Goal: Transaction & Acquisition: Purchase product/service

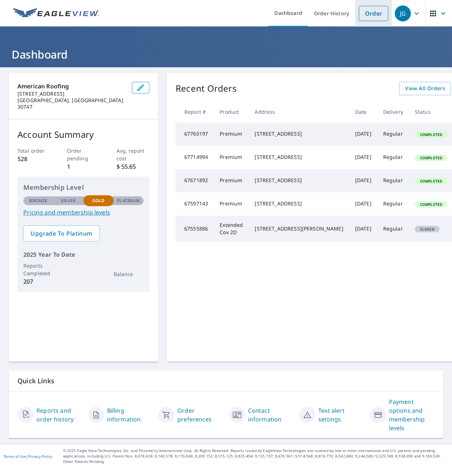
click at [371, 16] on link "Order" at bounding box center [372, 13] width 29 height 15
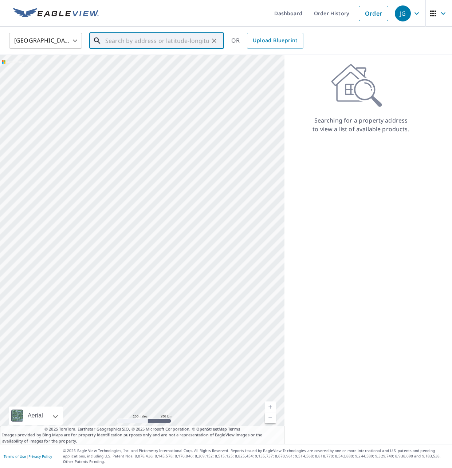
click at [140, 44] on input "text" at bounding box center [157, 41] width 104 height 20
paste input "[STREET_ADDRESS]"
click at [160, 60] on span "[STREET_ADDRESS]" at bounding box center [161, 61] width 114 height 9
type input "[STREET_ADDRESS][PERSON_NAME]"
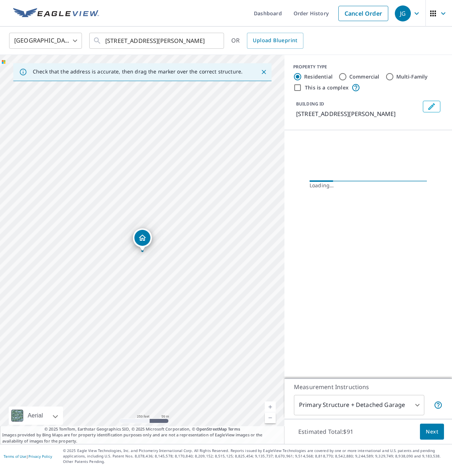
scroll to position [0, 0]
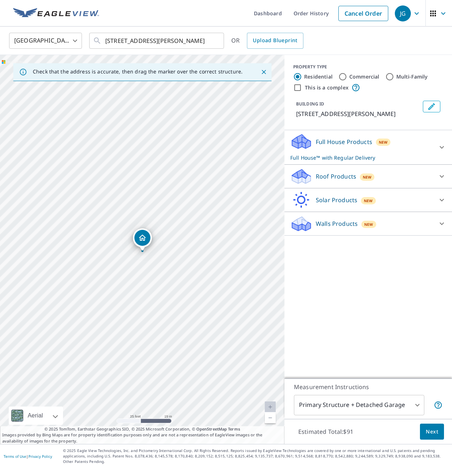
click at [346, 170] on div "Roof Products New" at bounding box center [361, 176] width 143 height 17
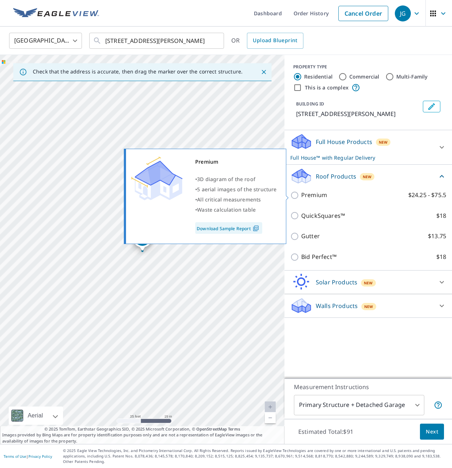
click at [311, 194] on p "Premium" at bounding box center [314, 195] width 26 height 9
click at [301, 194] on input "Premium $24.25 - $75.5" at bounding box center [295, 195] width 11 height 9
checkbox input "true"
checkbox input "false"
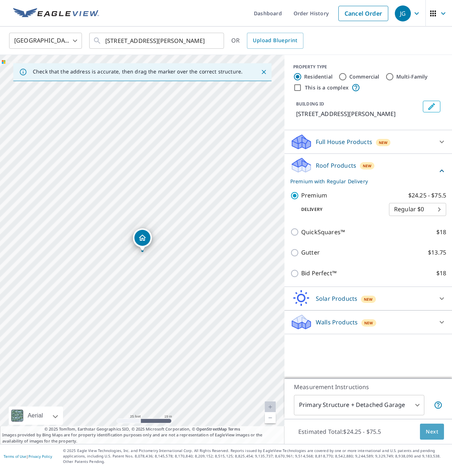
click at [424, 433] on button "Next" at bounding box center [432, 432] width 24 height 16
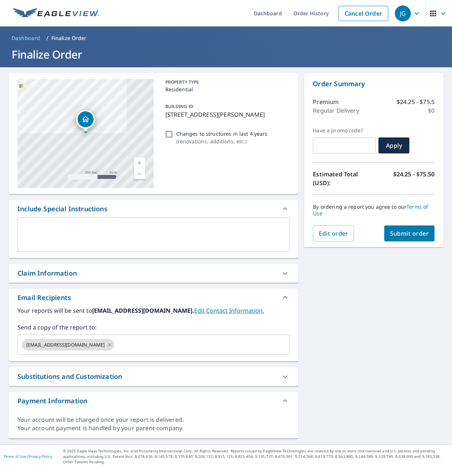
click at [420, 235] on span "Submit order" at bounding box center [409, 234] width 39 height 8
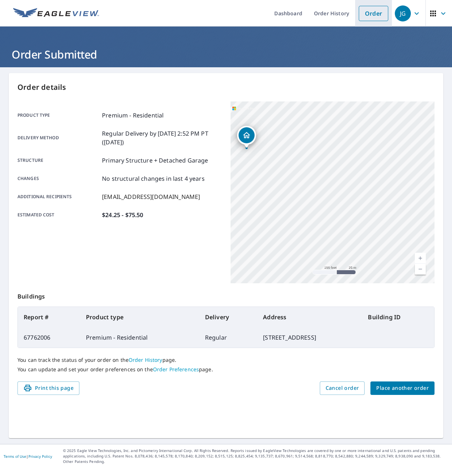
click at [377, 19] on link "Order" at bounding box center [372, 13] width 29 height 15
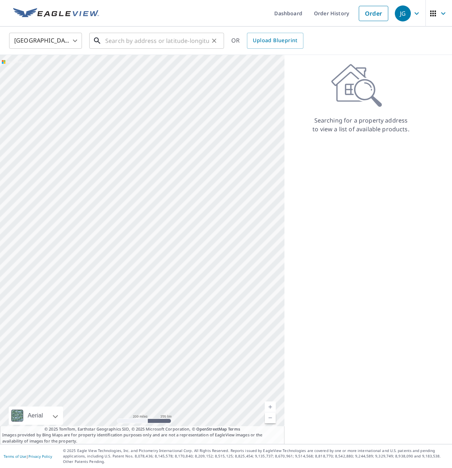
click at [181, 40] on input "text" at bounding box center [157, 41] width 104 height 20
paste input "[STREET_ADDRESS]"
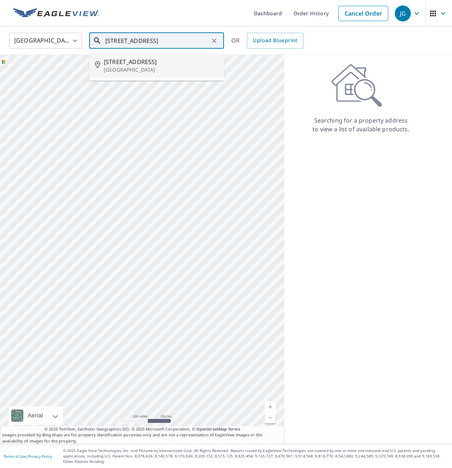
click at [155, 67] on p "[GEOGRAPHIC_DATA]" at bounding box center [161, 69] width 114 height 7
type input "[STREET_ADDRESS]"
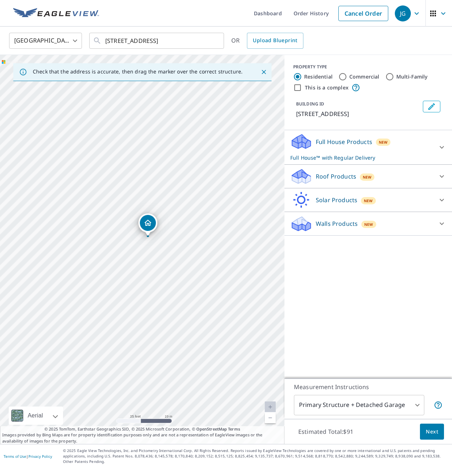
drag, startPoint x: 139, startPoint y: 287, endPoint x: 145, endPoint y: 271, distance: 16.4
click at [145, 271] on div "[STREET_ADDRESS]" at bounding box center [142, 249] width 284 height 389
click at [346, 77] on input "Commercial" at bounding box center [342, 76] width 9 height 9
radio input "true"
type input "4"
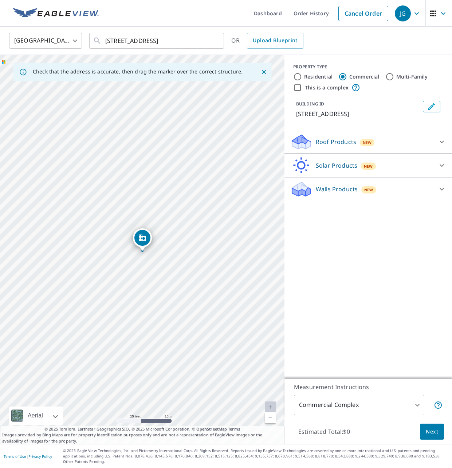
drag, startPoint x: 347, startPoint y: 136, endPoint x: 346, endPoint y: 157, distance: 21.5
click at [347, 136] on div "Roof Products New" at bounding box center [361, 142] width 143 height 17
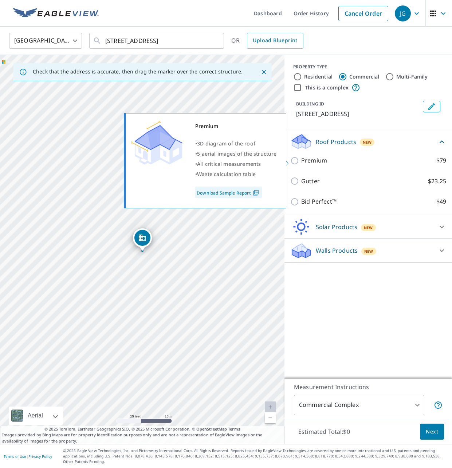
drag, startPoint x: 307, startPoint y: 163, endPoint x: 315, endPoint y: 172, distance: 12.4
click at [307, 163] on p "Premium" at bounding box center [314, 160] width 26 height 9
click at [301, 163] on input "Premium $79" at bounding box center [295, 160] width 11 height 9
checkbox input "true"
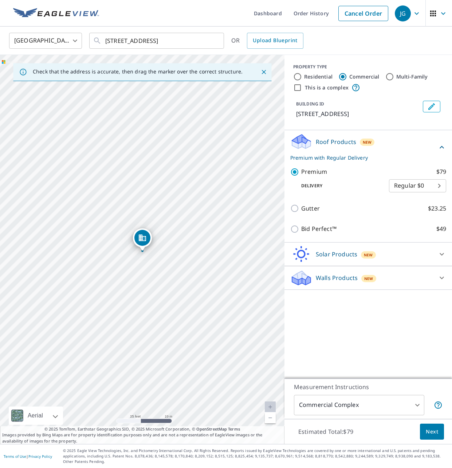
click at [427, 433] on span "Next" at bounding box center [431, 432] width 12 height 9
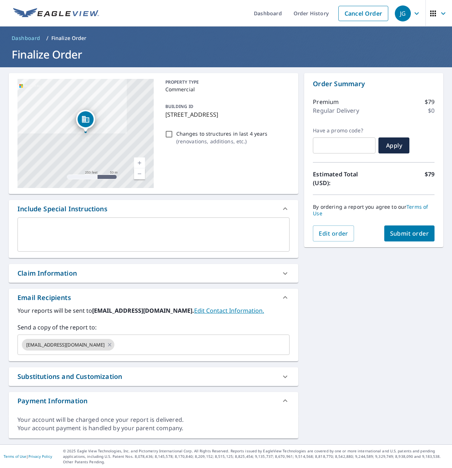
click at [393, 236] on span "Submit order" at bounding box center [409, 234] width 39 height 8
